Goal: Information Seeking & Learning: Learn about a topic

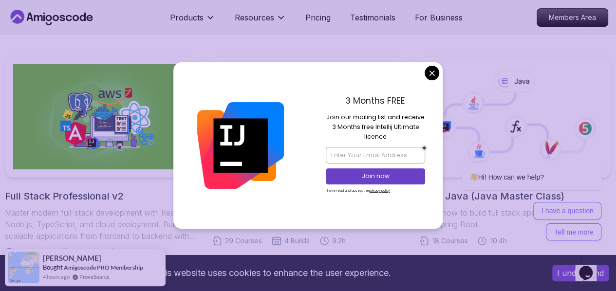
scroll to position [213, 0]
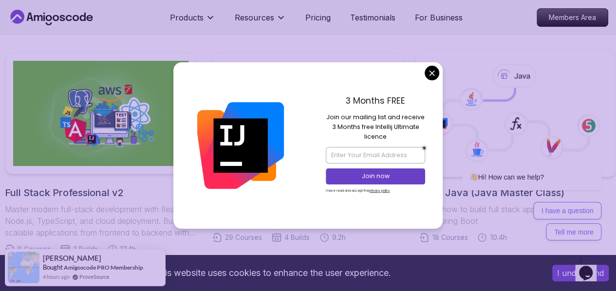
click at [433, 75] on icon at bounding box center [515, 113] width 184 height 111
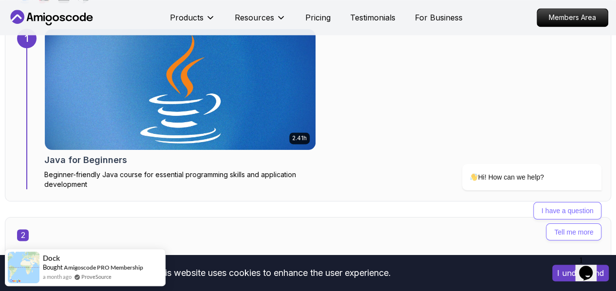
scroll to position [665, 0]
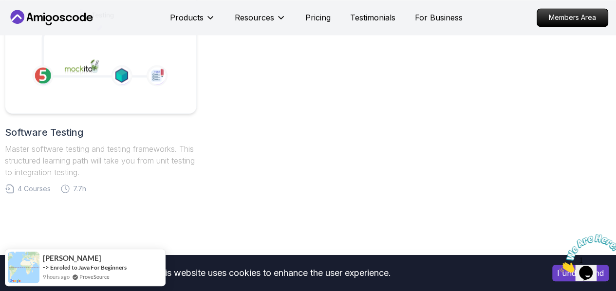
scroll to position [745, 0]
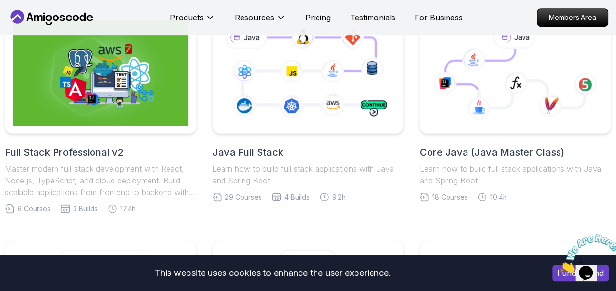
scroll to position [0, 0]
